Goal: Information Seeking & Learning: Learn about a topic

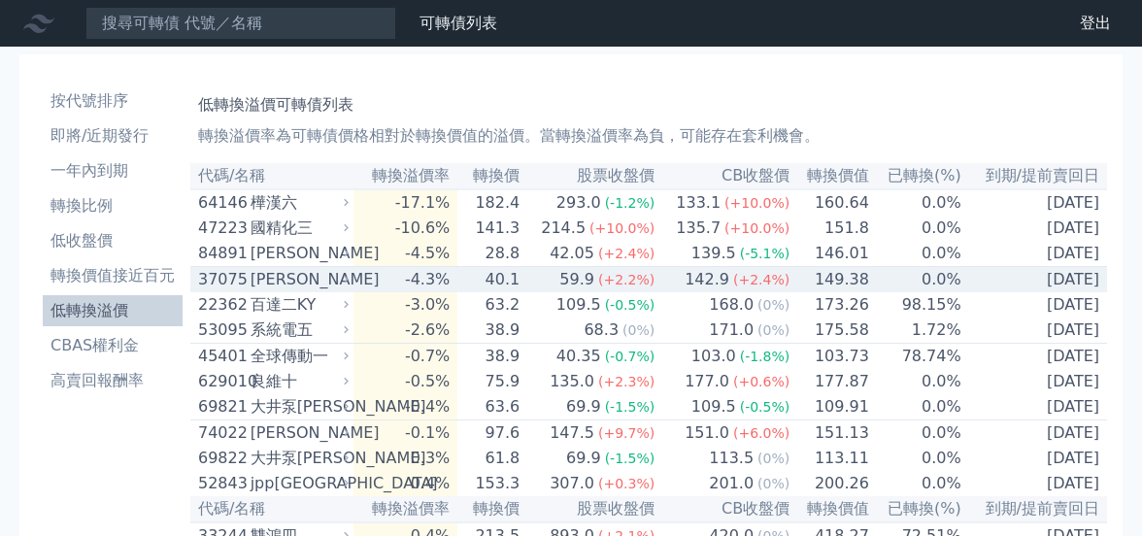
click at [456, 27] on link "可轉債列表" at bounding box center [459, 23] width 78 height 18
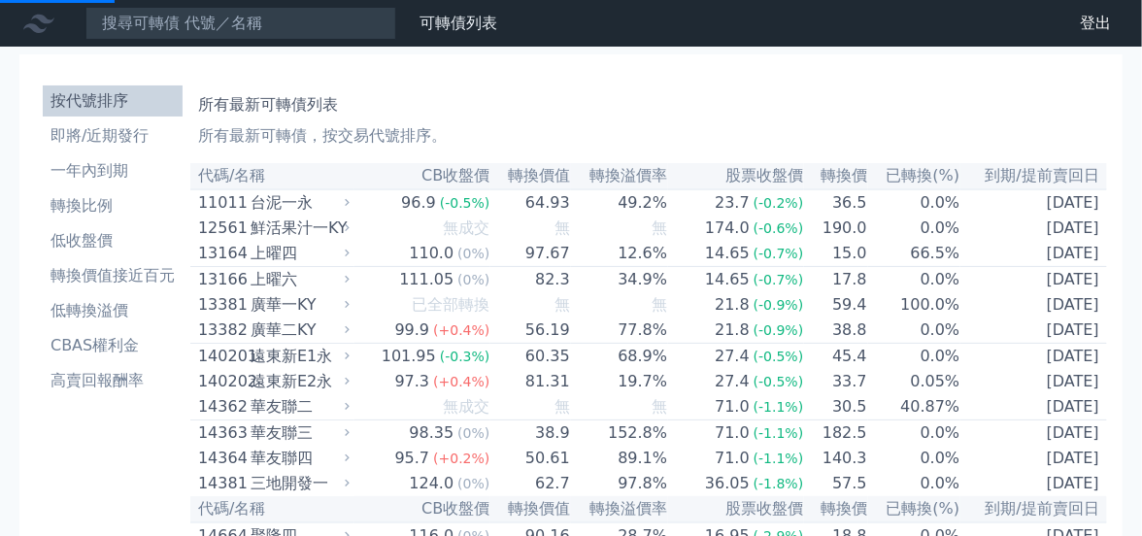
click at [0, 0] on link "財務數據" at bounding box center [0, 0] width 0 height 0
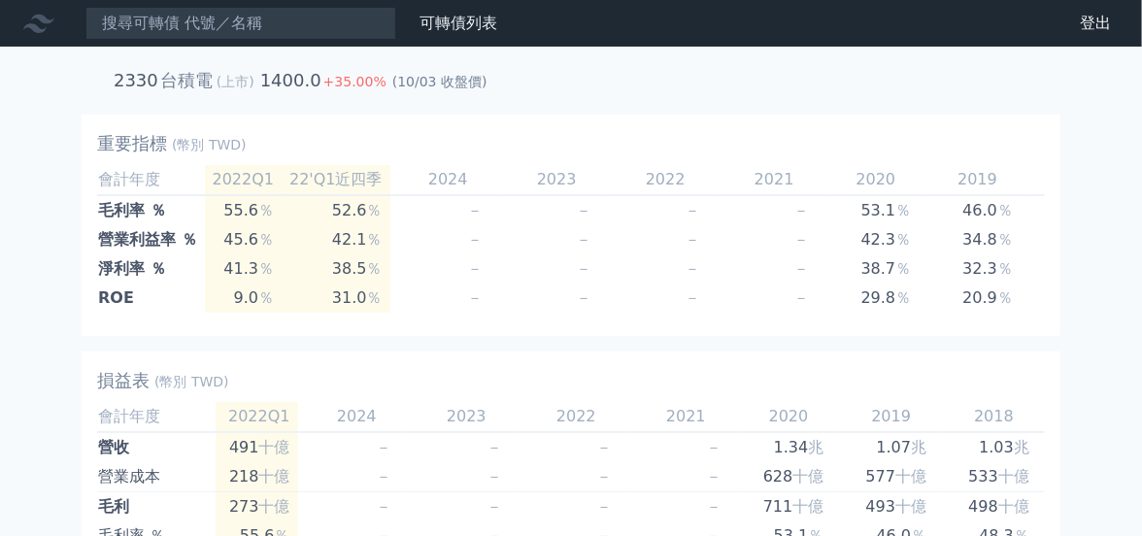
click at [0, 0] on link "財務數據" at bounding box center [0, 0] width 0 height 0
click at [37, 20] on icon at bounding box center [38, 23] width 31 height 31
click at [457, 24] on link "可轉債列表" at bounding box center [459, 23] width 78 height 18
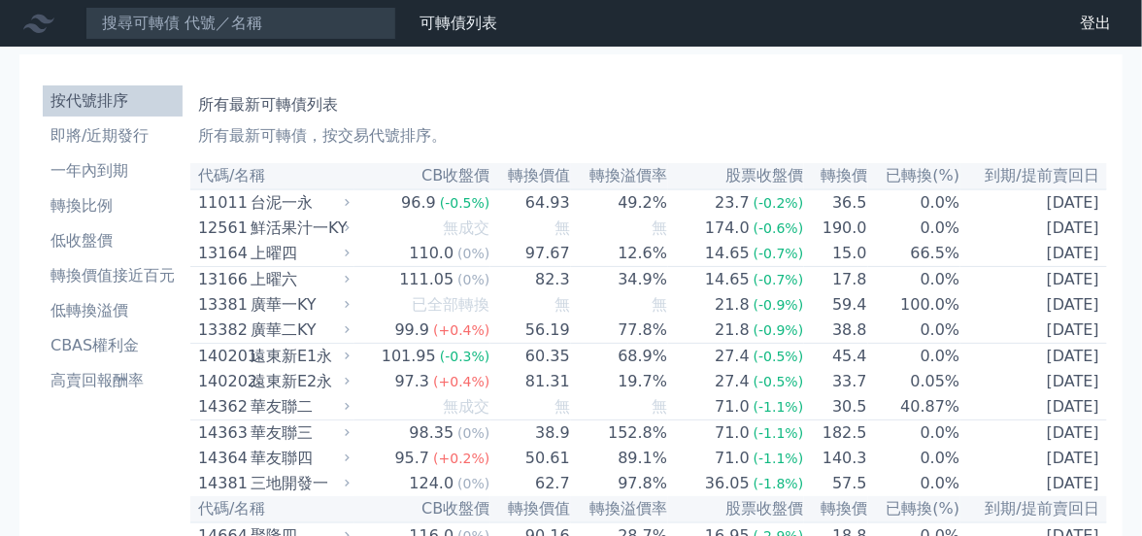
click at [392, 131] on p "所有最新可轉債，按交易代號排序。" at bounding box center [648, 135] width 901 height 23
click at [127, 382] on li "高賣回報酬率" at bounding box center [113, 380] width 140 height 23
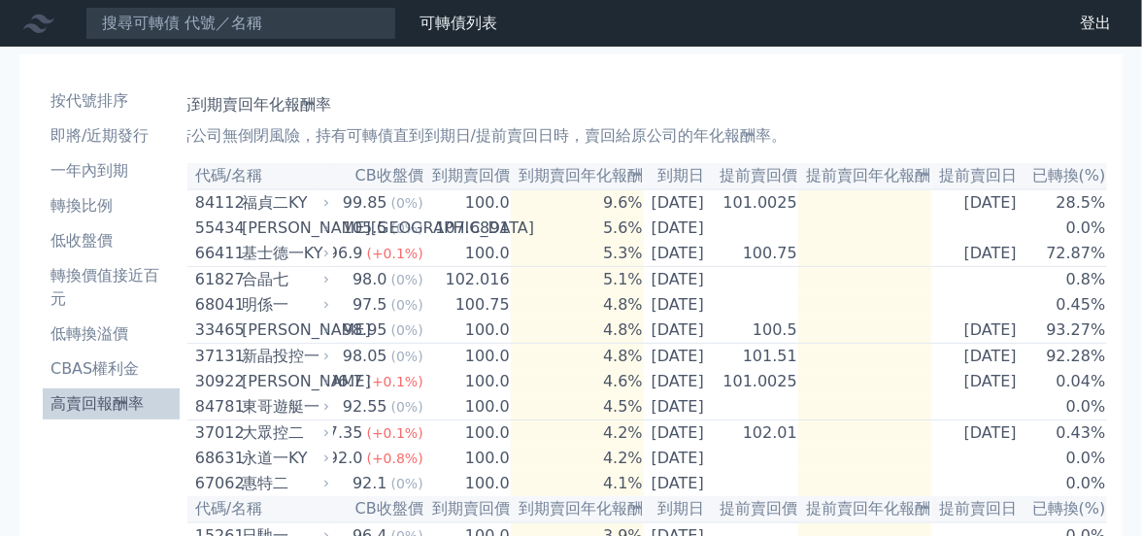
click at [1057, 176] on th "已轉換(%)" at bounding box center [1066, 176] width 83 height 26
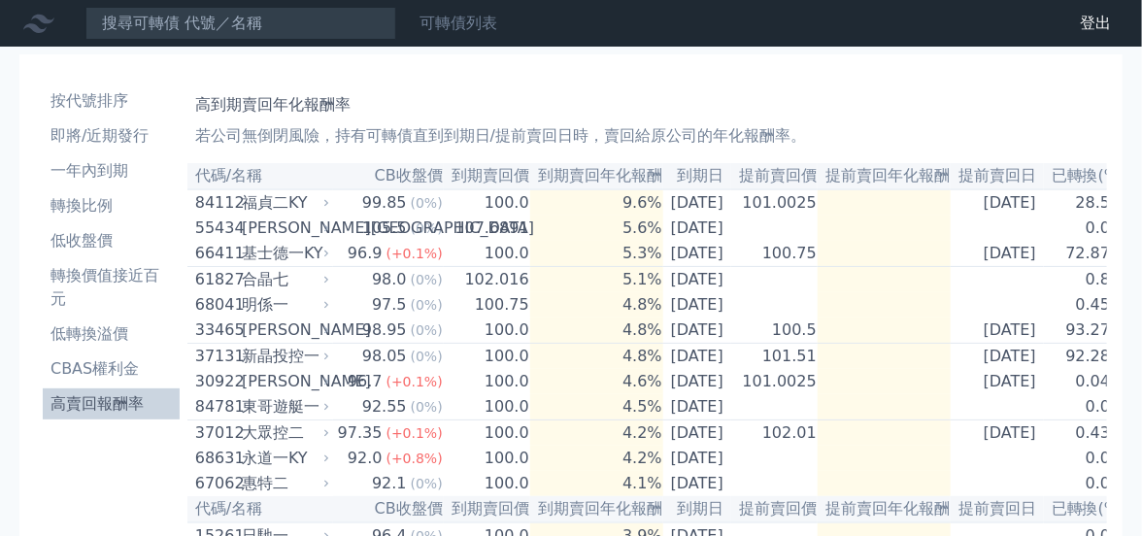
click at [456, 21] on link "可轉債列表" at bounding box center [459, 23] width 78 height 18
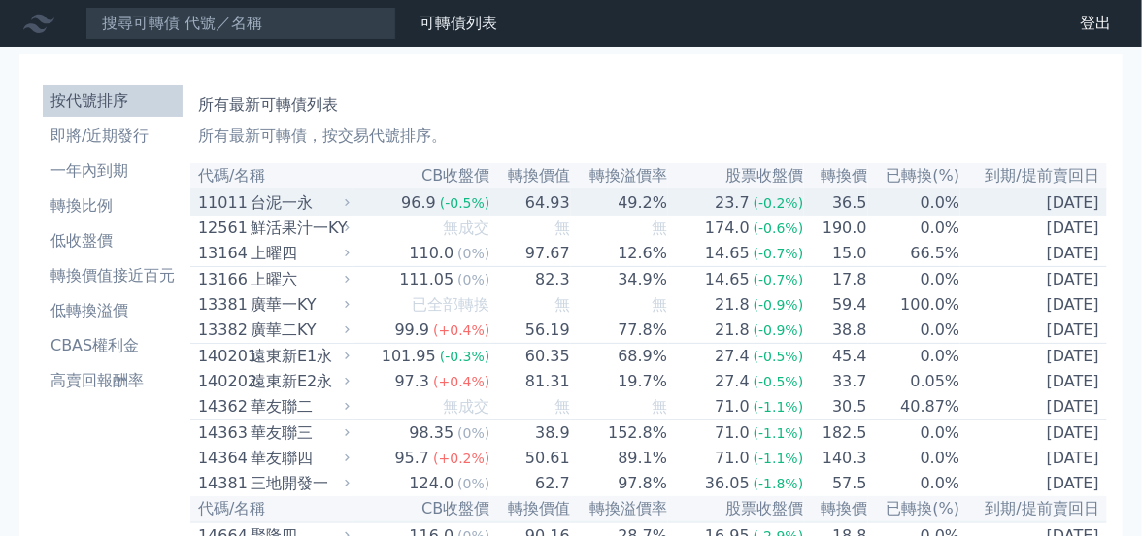
click at [315, 205] on div "台泥一永" at bounding box center [298, 202] width 95 height 23
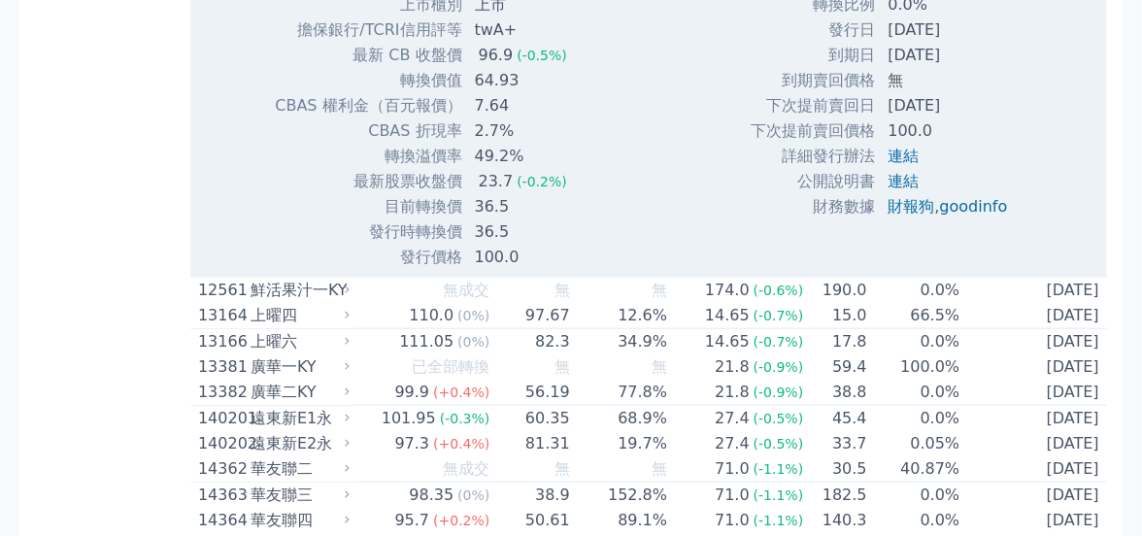
scroll to position [583, 0]
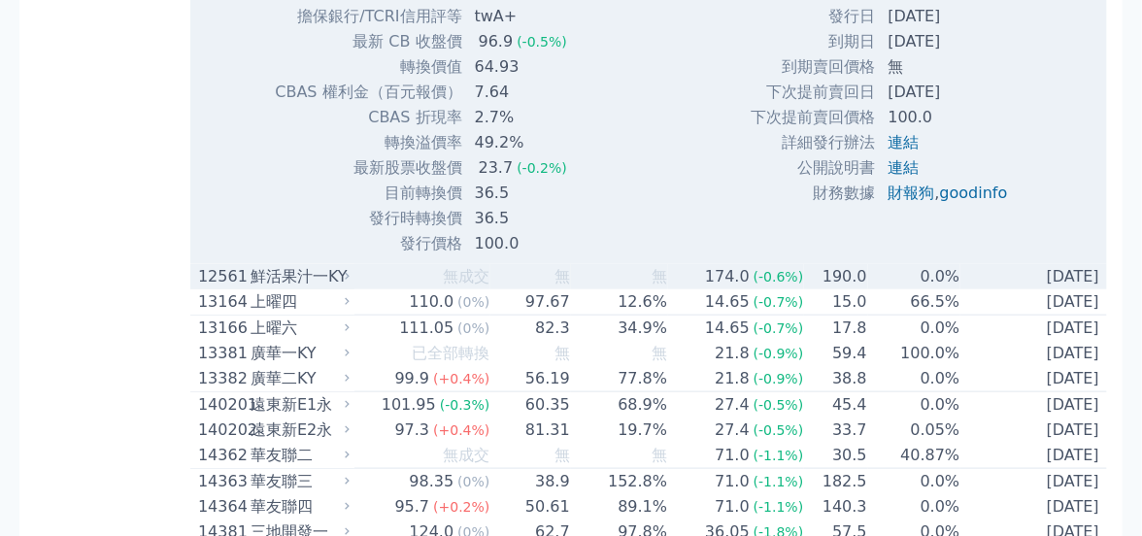
click at [350, 283] on icon at bounding box center [347, 276] width 13 height 13
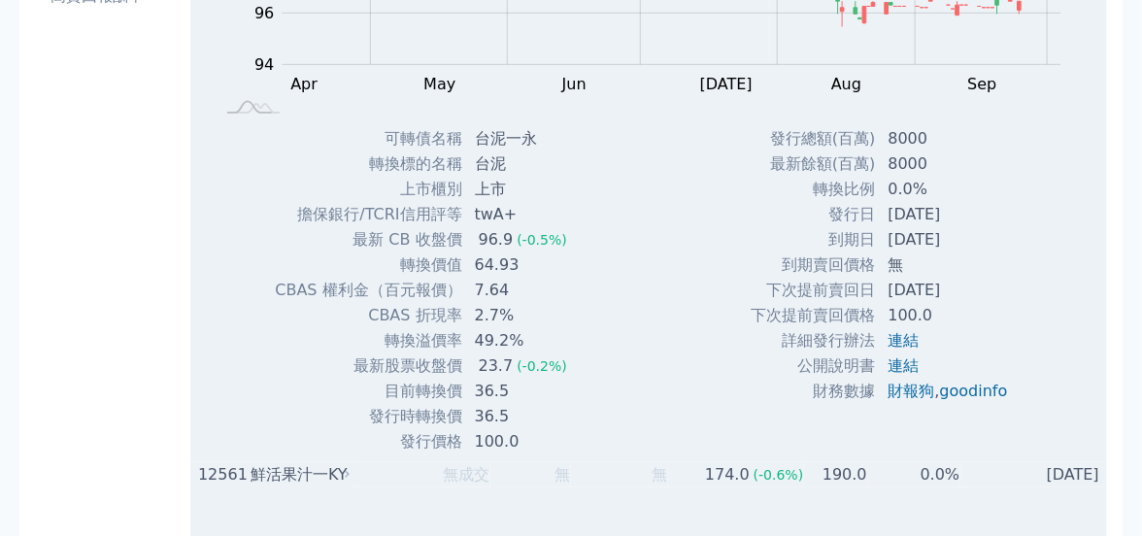
scroll to position [0, 0]
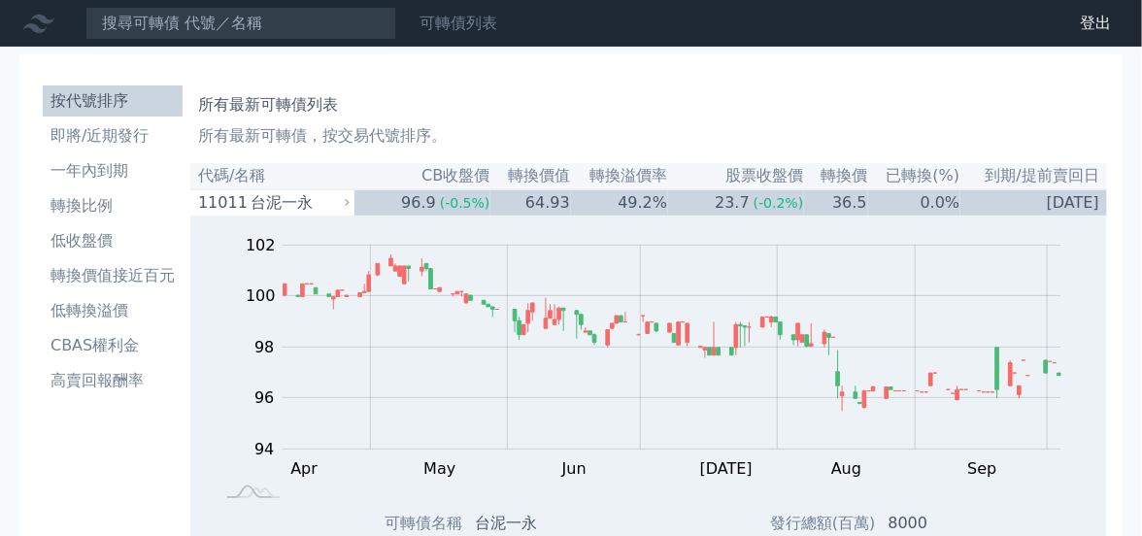
click at [457, 23] on link "可轉債列表" at bounding box center [459, 23] width 78 height 18
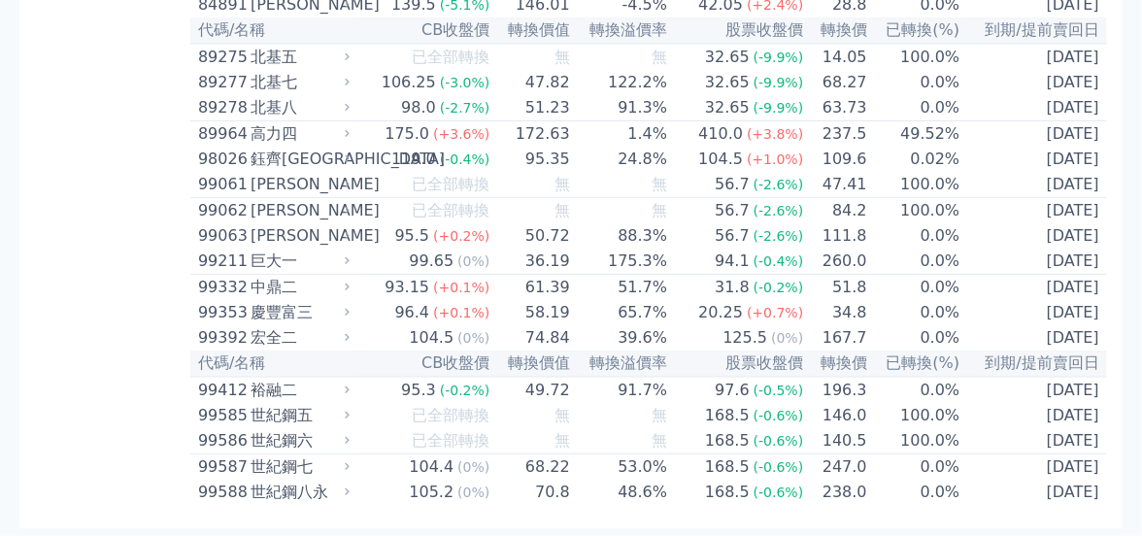
scroll to position [11606, 0]
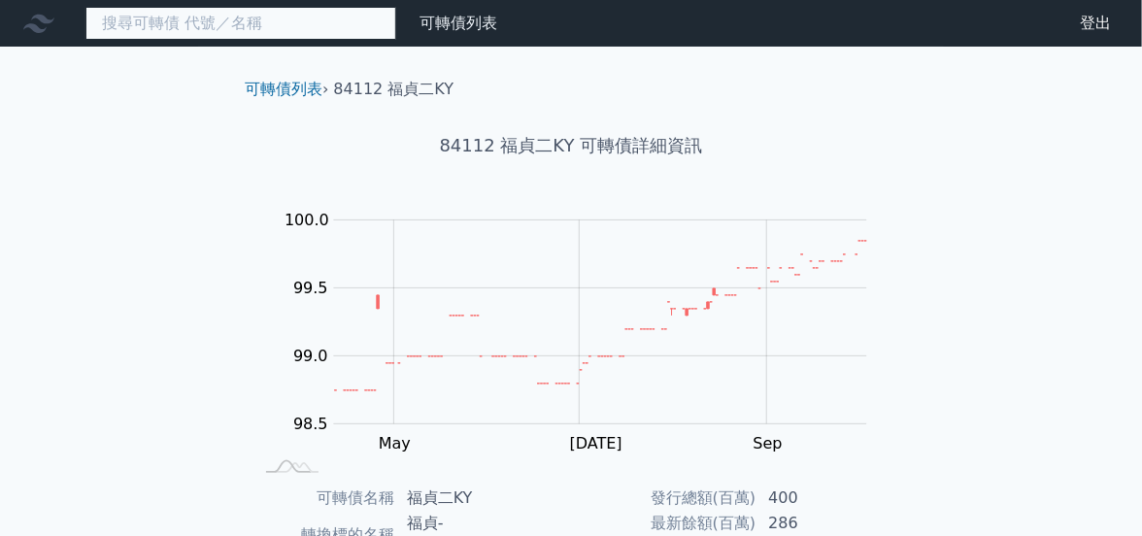
click at [223, 18] on input at bounding box center [240, 23] width 311 height 33
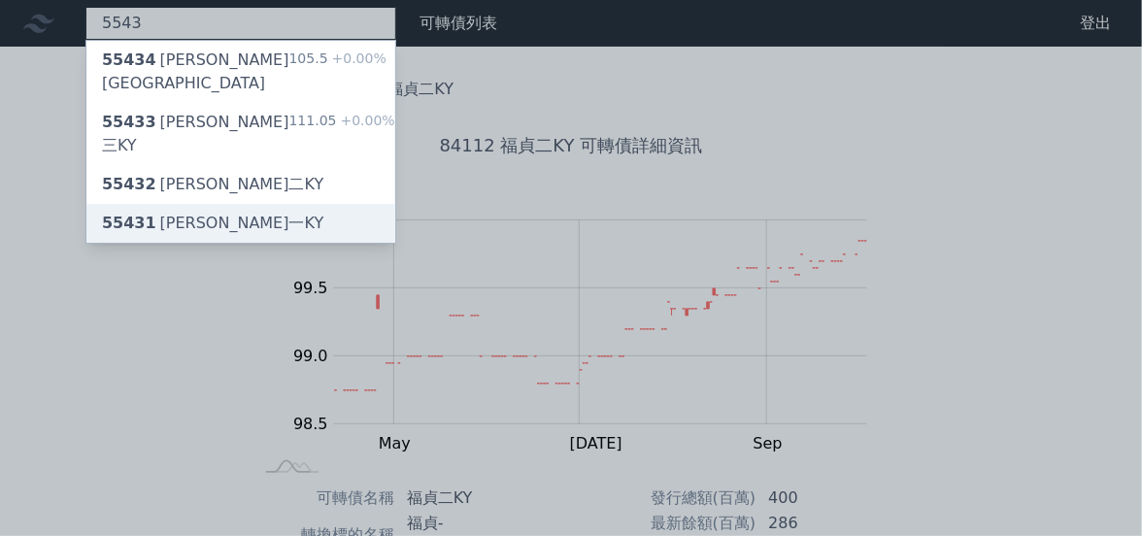
type input "5543"
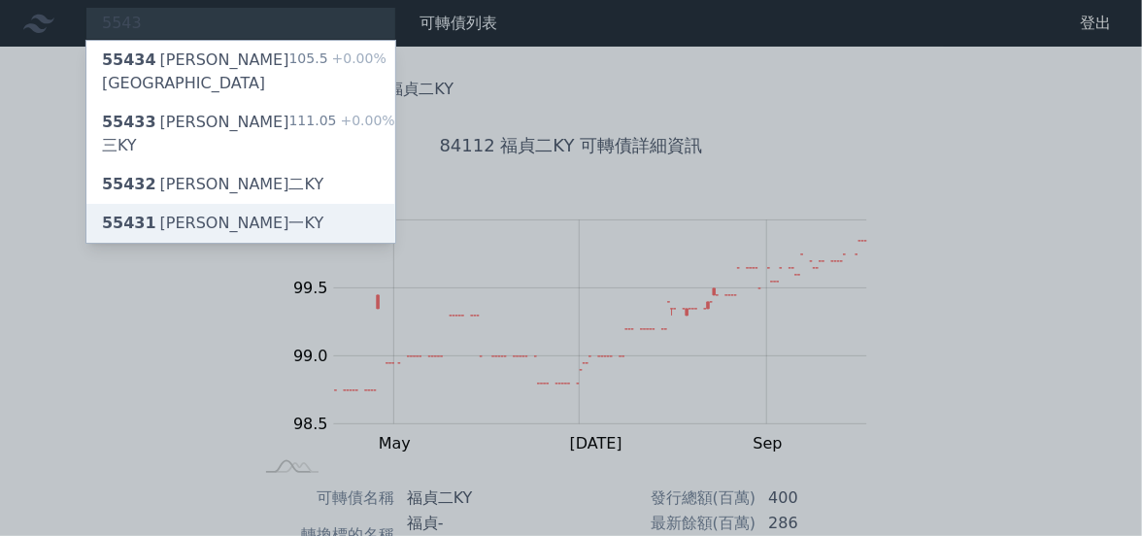
click at [219, 204] on div "55431 桓鼎一KY" at bounding box center [240, 223] width 309 height 39
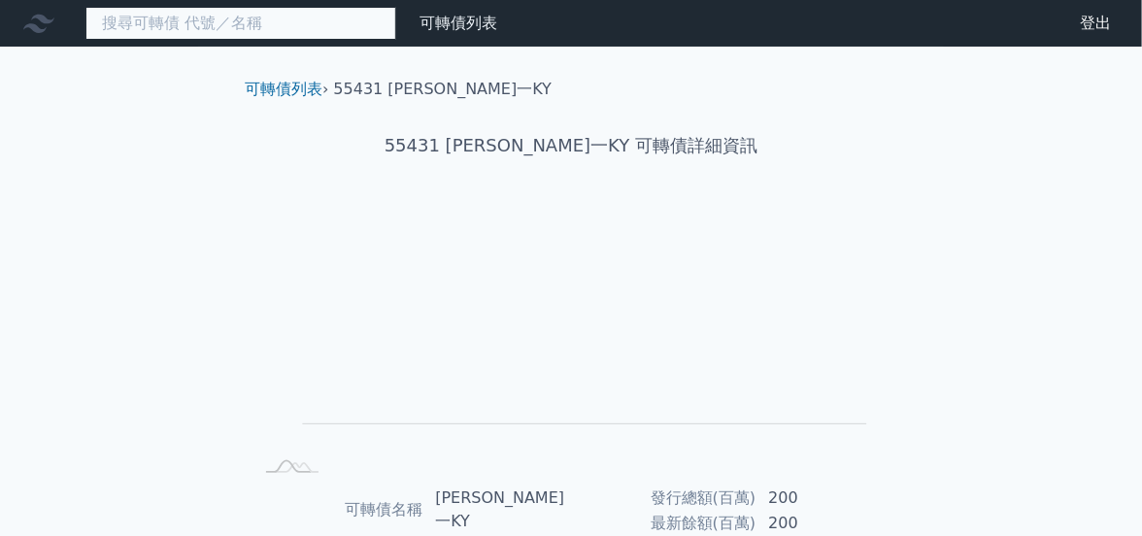
click at [227, 33] on input at bounding box center [240, 23] width 311 height 33
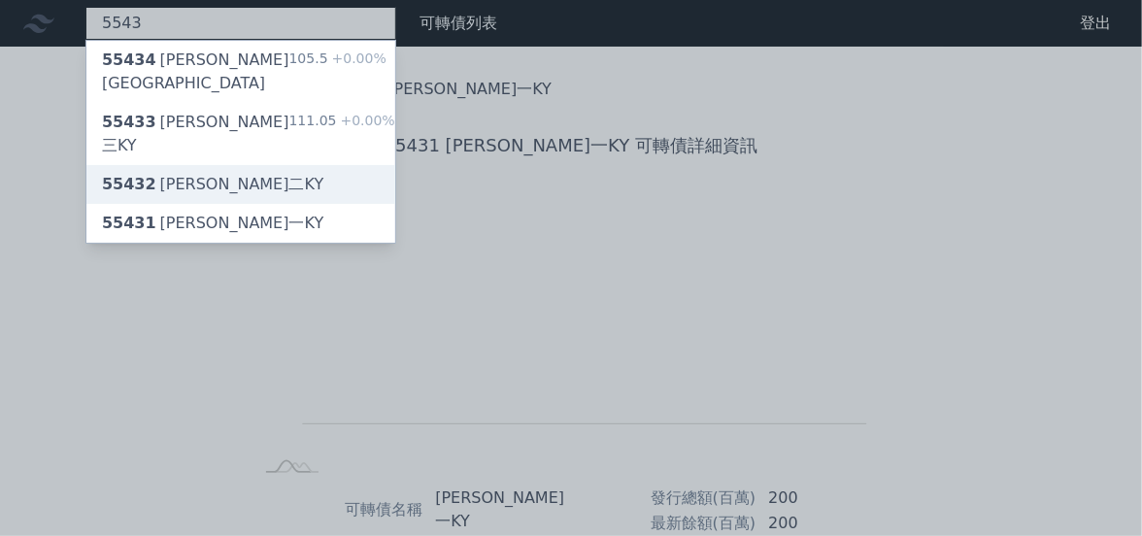
type input "5543"
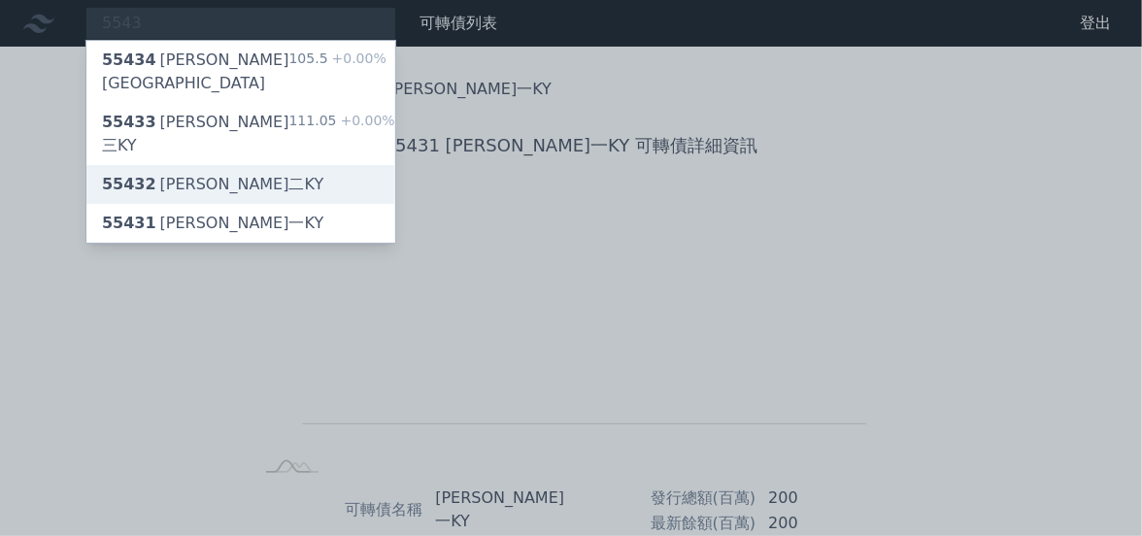
click at [214, 173] on div "55432 桓鼎二KY" at bounding box center [212, 184] width 221 height 23
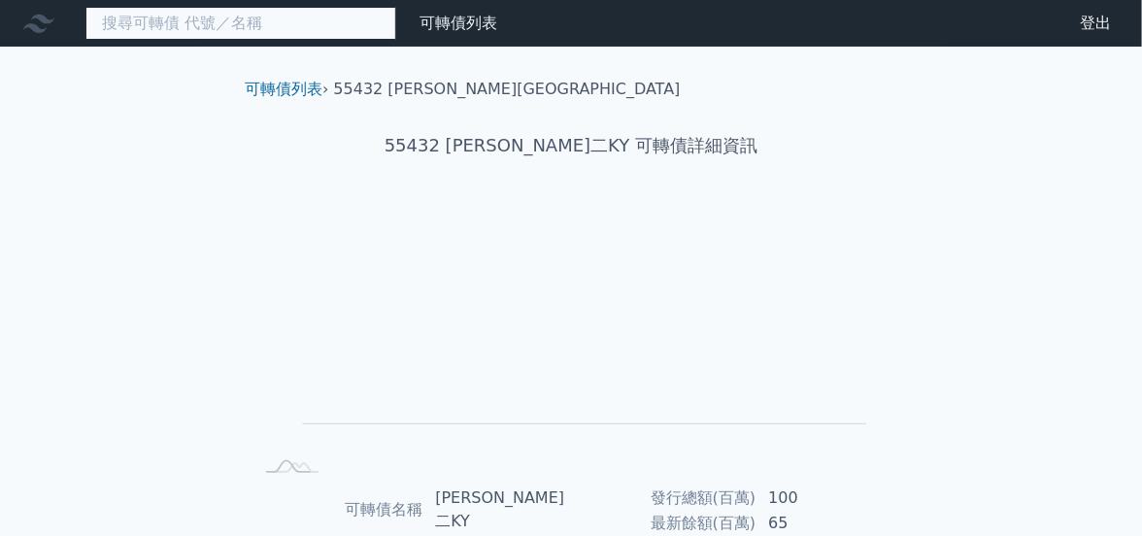
click at [185, 22] on input at bounding box center [240, 23] width 311 height 33
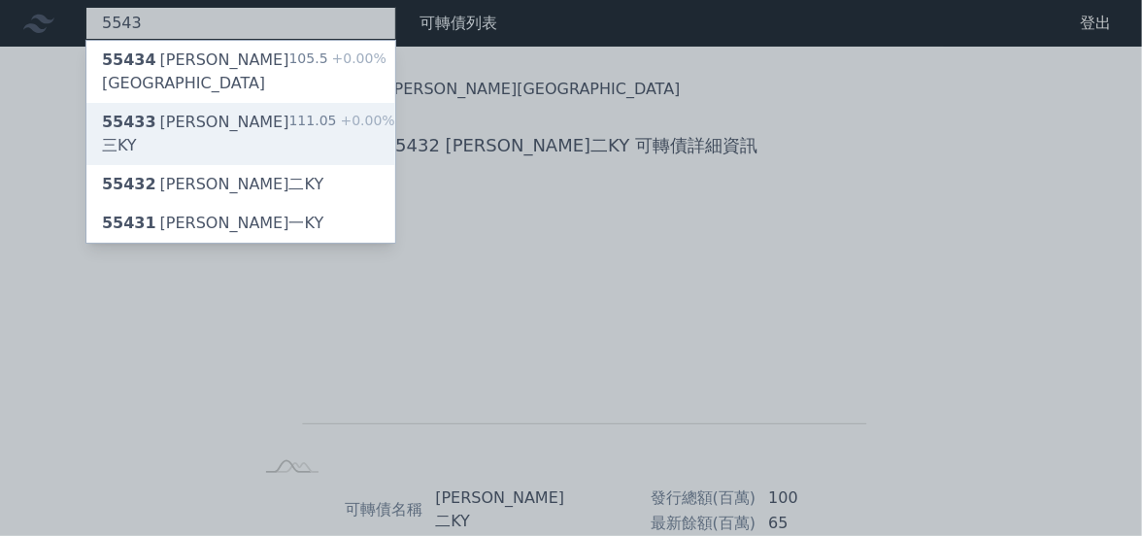
type input "5543"
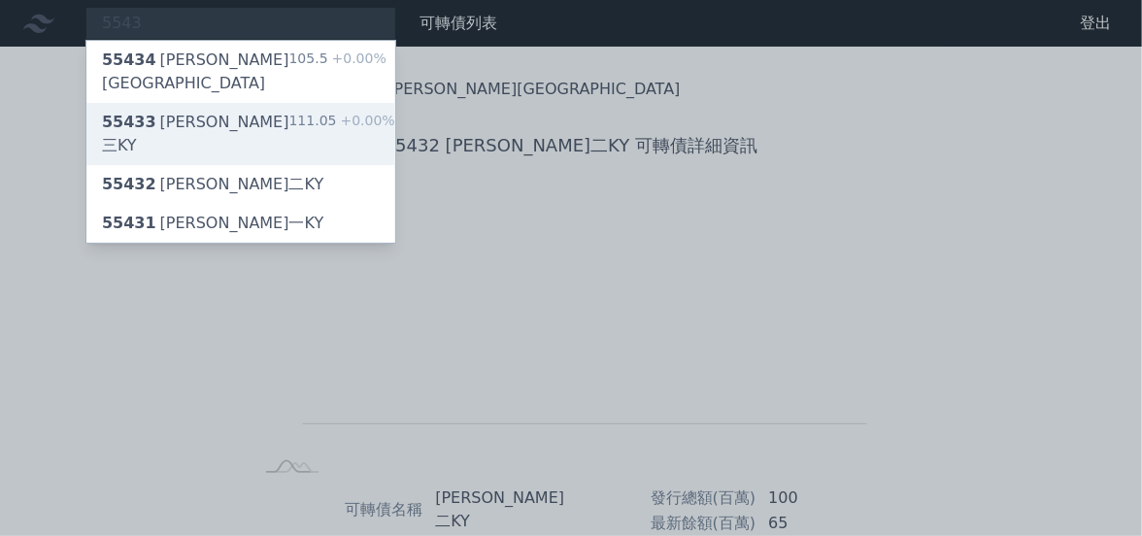
click at [219, 103] on div "55433 桓鼎三KY 111.05 +0.00%" at bounding box center [240, 134] width 309 height 62
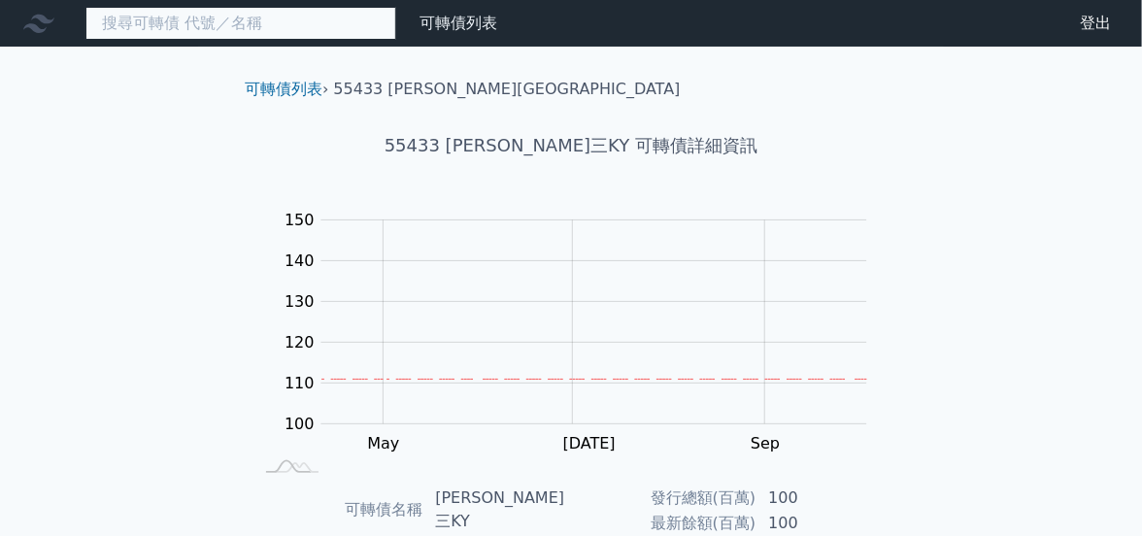
click at [225, 29] on input at bounding box center [240, 23] width 311 height 33
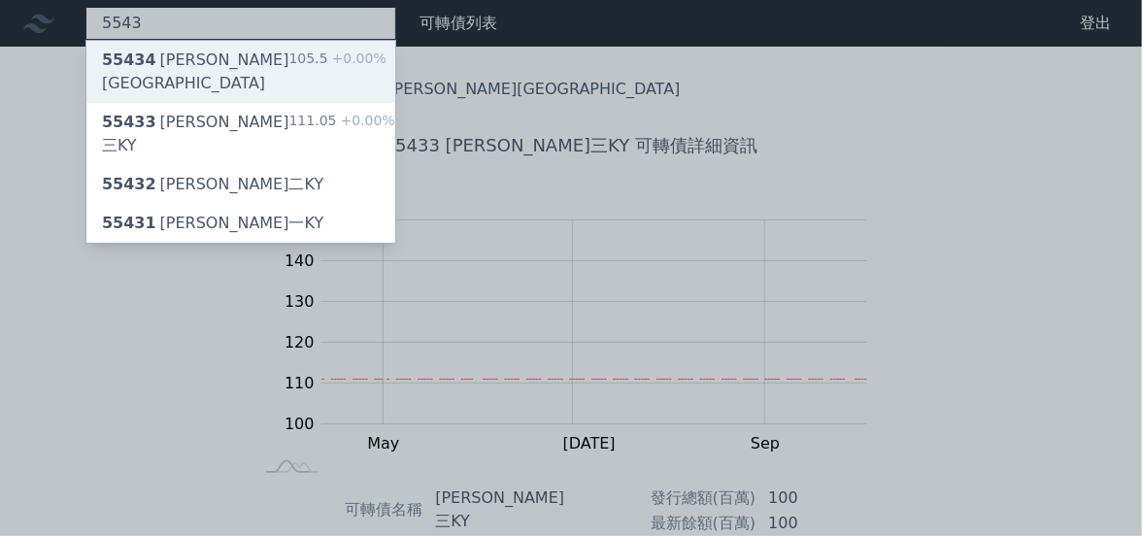
type input "5543"
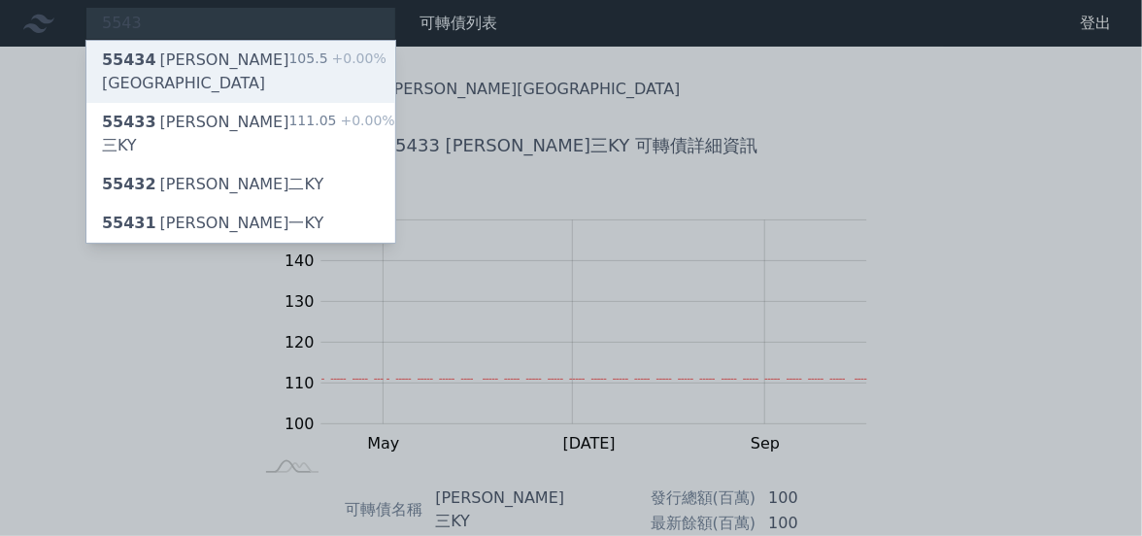
click at [239, 48] on div "55434 桓鼎四KY 105.5 +0.00%" at bounding box center [240, 72] width 309 height 62
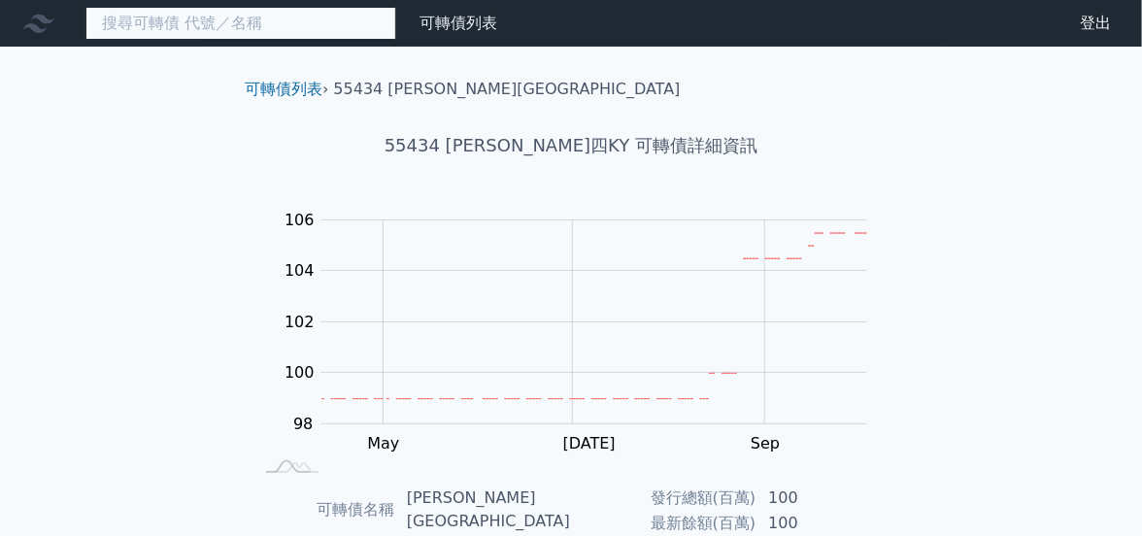
click at [223, 21] on input at bounding box center [240, 23] width 311 height 33
